Goal: Check status: Verify the current state of an ongoing process or item

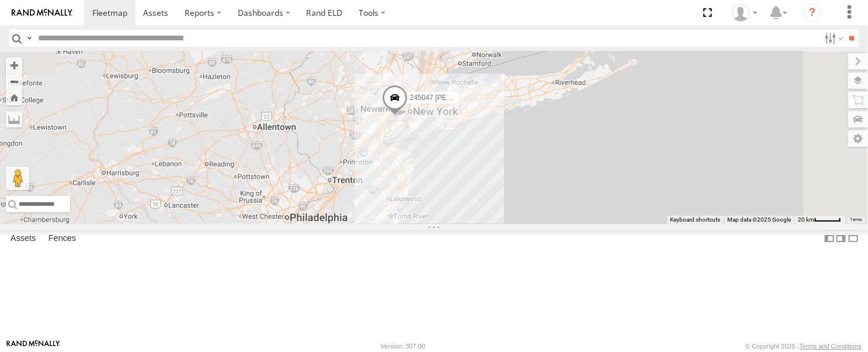
drag, startPoint x: 563, startPoint y: 270, endPoint x: 498, endPoint y: 350, distance: 103.0
click at [498, 350] on body at bounding box center [434, 176] width 868 height 352
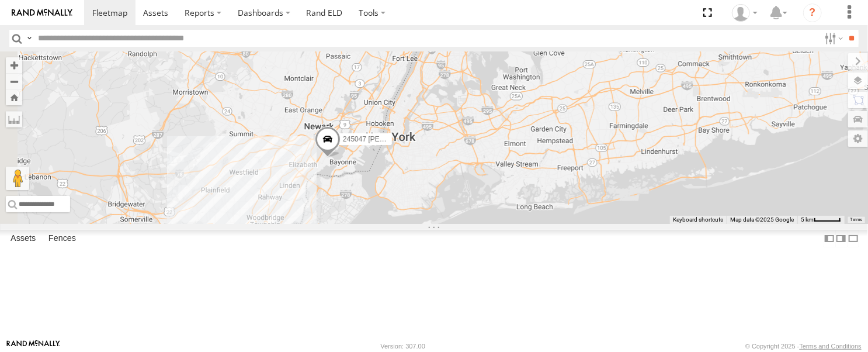
drag, startPoint x: 411, startPoint y: 255, endPoint x: 463, endPoint y: 259, distance: 51.6
click at [463, 224] on div "245047 [PERSON_NAME] 468332 [PERSON_NAME] JTSP Hino 468334 [PERSON_NAME] 390294…" at bounding box center [434, 137] width 868 height 172
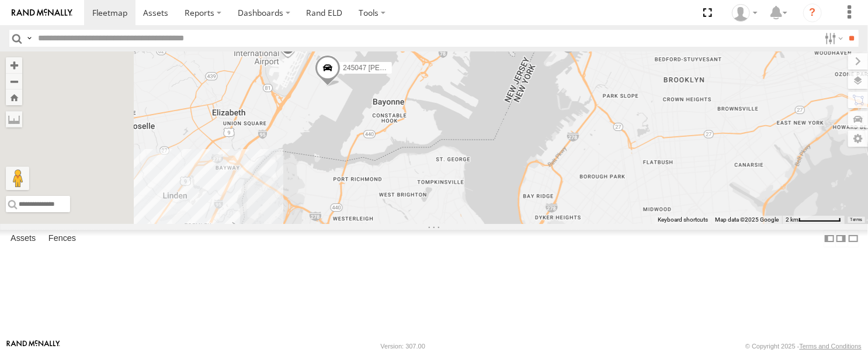
drag, startPoint x: 479, startPoint y: 231, endPoint x: 494, endPoint y: 295, distance: 65.9
click at [494, 224] on div "245047 [PERSON_NAME] 468332 [PERSON_NAME] JTSP Hino 468334 [PERSON_NAME] 390294…" at bounding box center [434, 137] width 868 height 172
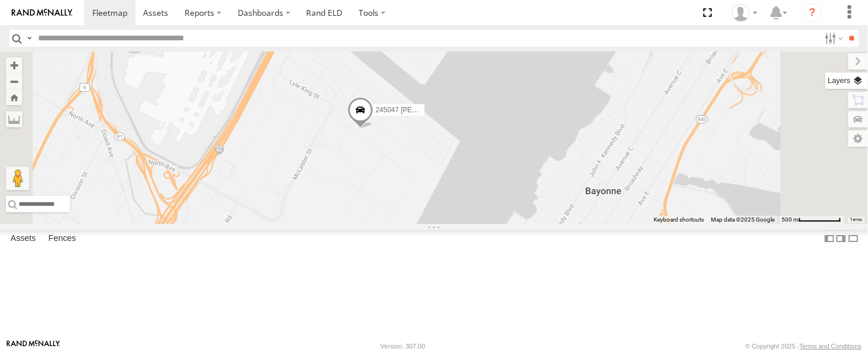
click at [860, 81] on label at bounding box center [846, 80] width 43 height 16
click at [0, 0] on label at bounding box center [0, 0] width 0 height 0
click at [0, 0] on span "Satellite + Roadmap" at bounding box center [0, 0] width 0 height 0
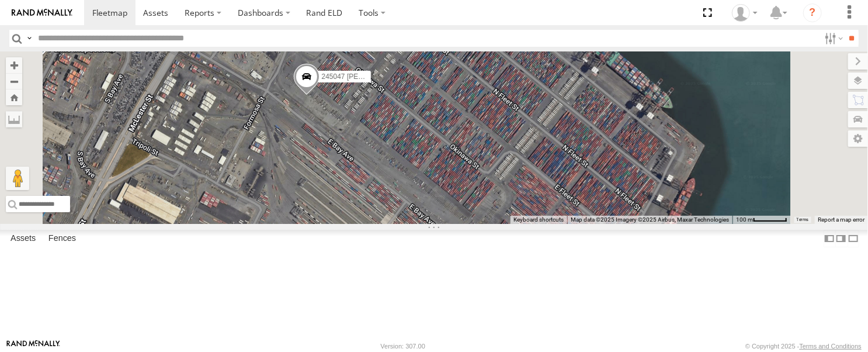
drag, startPoint x: 435, startPoint y: 193, endPoint x: 458, endPoint y: 237, distance: 48.9
click at [458, 224] on div "245047 [PERSON_NAME]" at bounding box center [434, 137] width 868 height 172
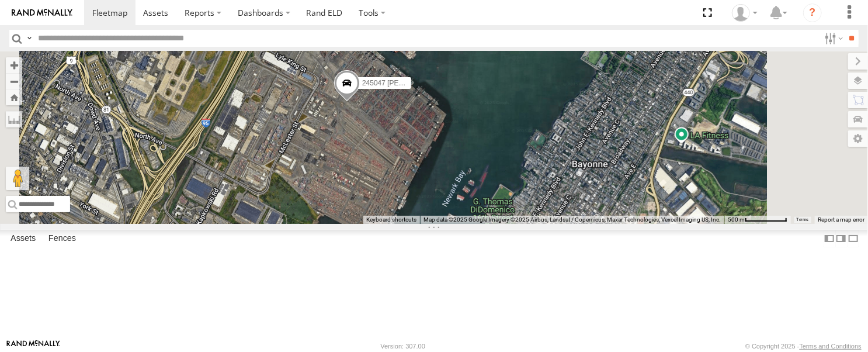
drag, startPoint x: 568, startPoint y: 180, endPoint x: 615, endPoint y: 159, distance: 51.0
click at [615, 159] on div "245047 [PERSON_NAME]" at bounding box center [434, 137] width 868 height 172
